Goal: Book appointment/travel/reservation

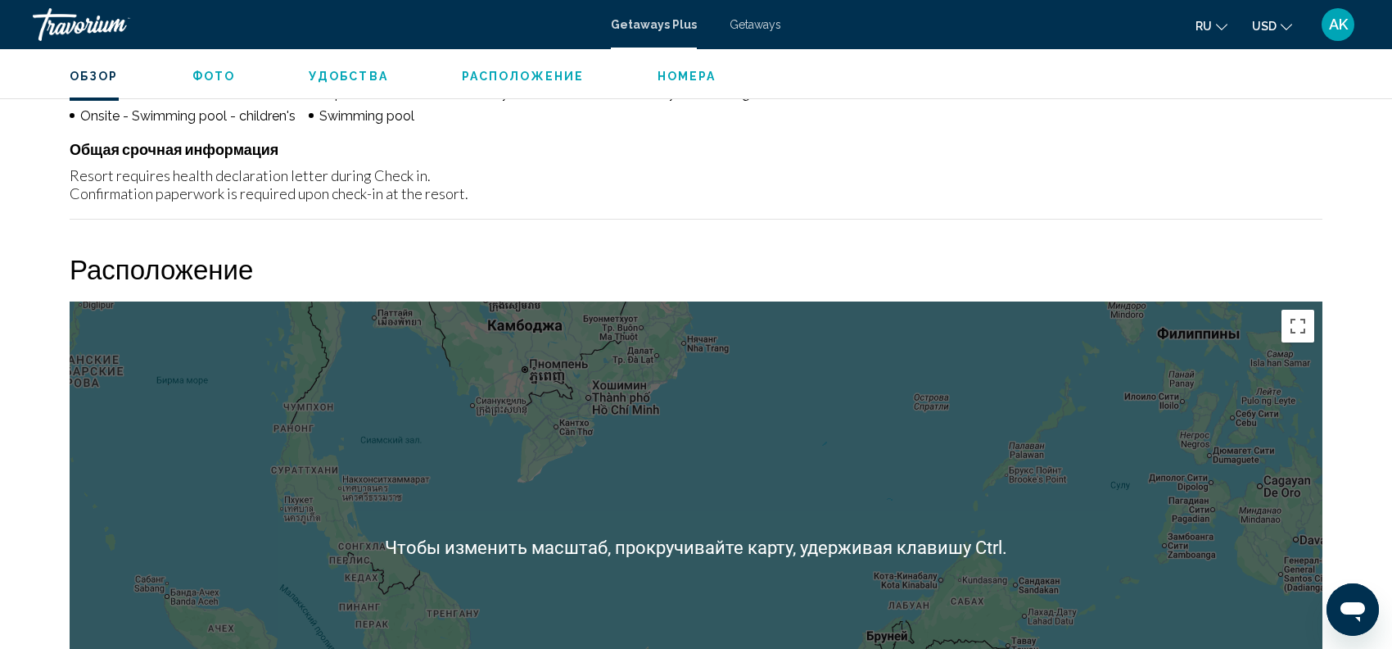
scroll to position [429, 0]
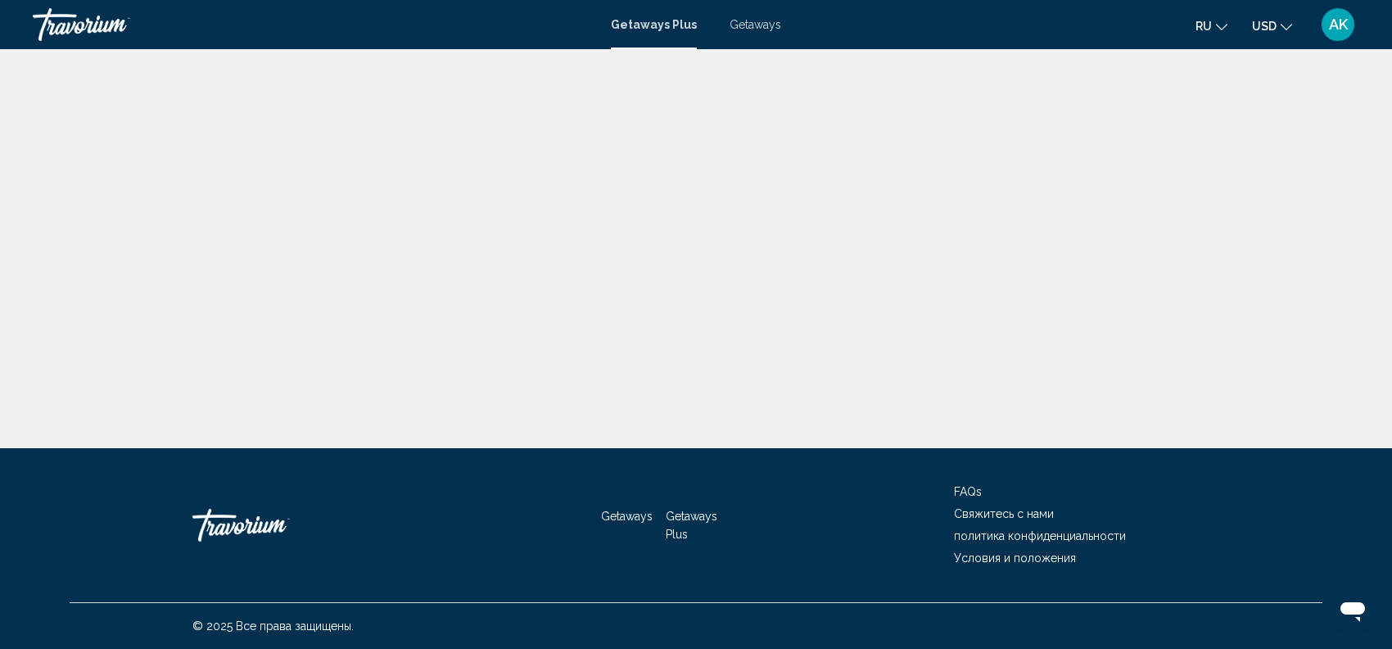
type input "**********"
